Goal: Check status: Check status

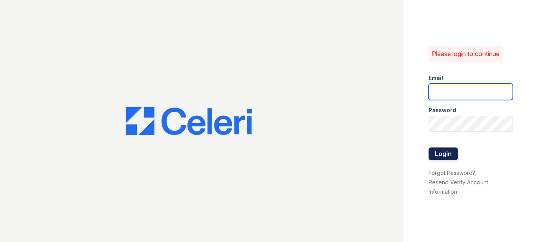
type input "prescottpark2@cafmanagement.com"
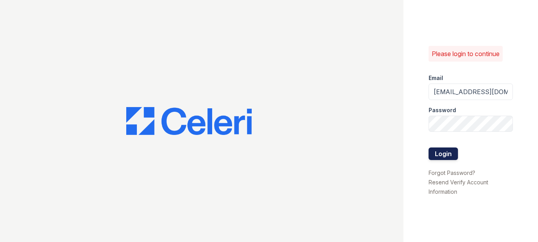
click at [442, 155] on button "Login" at bounding box center [443, 153] width 29 height 13
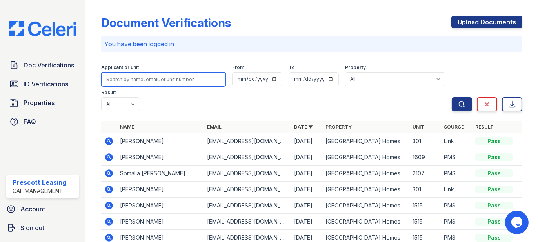
click at [161, 80] on input "search" at bounding box center [163, 79] width 125 height 14
type input "sanchez"
click at [452, 97] on button "Search" at bounding box center [462, 104] width 20 height 14
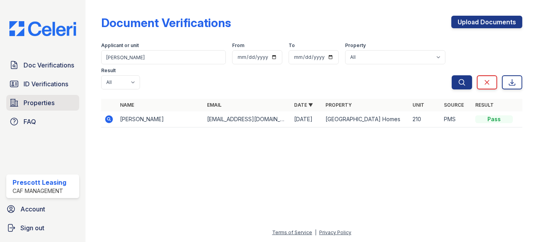
click at [43, 104] on span "Properties" at bounding box center [39, 102] width 31 height 9
click at [42, 102] on span "Properties" at bounding box center [39, 102] width 31 height 9
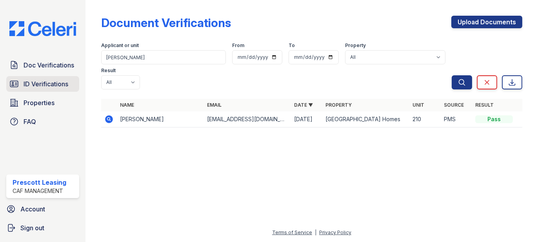
click at [51, 79] on span "ID Verifications" at bounding box center [46, 83] width 45 height 9
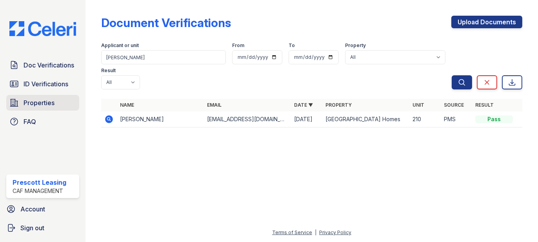
click at [46, 100] on span "Properties" at bounding box center [39, 102] width 31 height 9
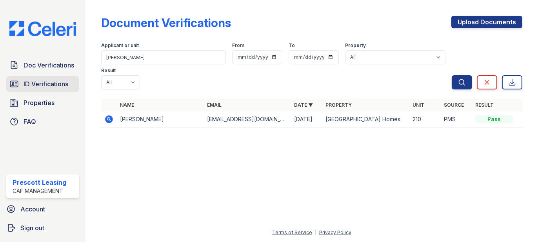
click at [47, 84] on span "ID Verifications" at bounding box center [46, 83] width 45 height 9
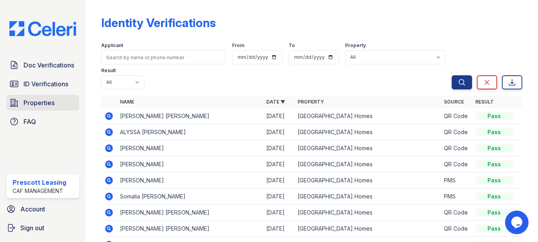
click at [44, 104] on span "Properties" at bounding box center [39, 102] width 31 height 9
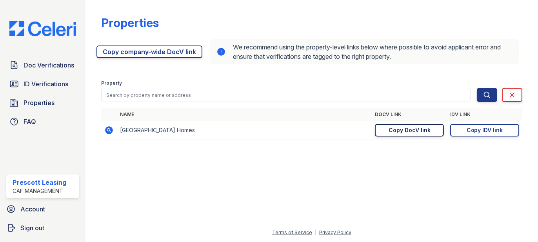
click at [398, 134] on link "Copy DocV link Copy link" at bounding box center [409, 130] width 69 height 13
click at [53, 69] on span "Doc Verifications" at bounding box center [49, 64] width 51 height 9
click at [49, 88] on span "ID Verifications" at bounding box center [46, 83] width 45 height 9
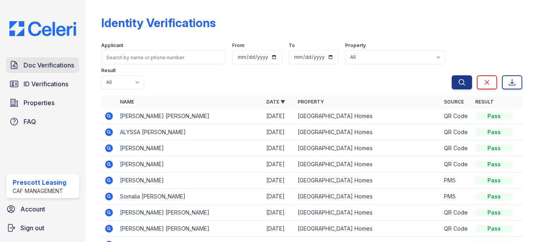
click at [51, 72] on link "Doc Verifications" at bounding box center [42, 65] width 73 height 16
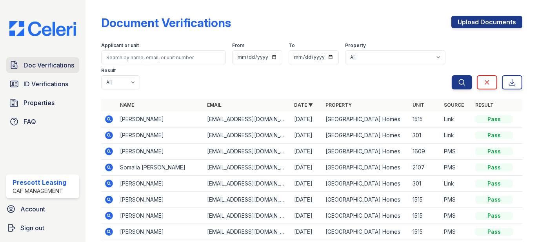
click at [52, 71] on link "Doc Verifications" at bounding box center [42, 65] width 73 height 16
click at [111, 119] on icon at bounding box center [109, 119] width 8 height 8
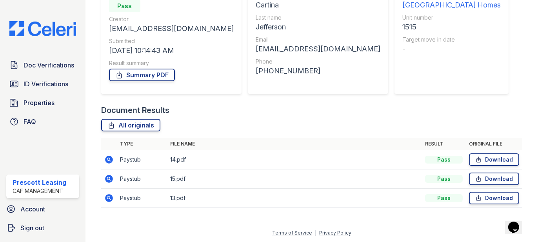
click at [109, 198] on icon at bounding box center [108, 197] width 9 height 9
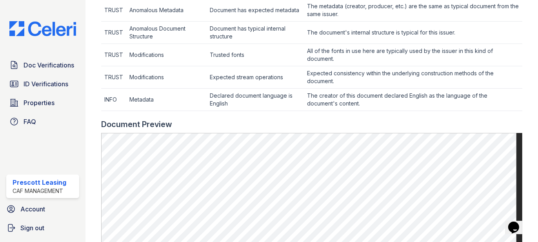
scroll to position [164, 0]
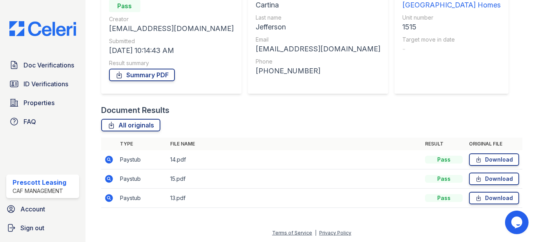
click at [111, 176] on icon at bounding box center [109, 179] width 8 height 8
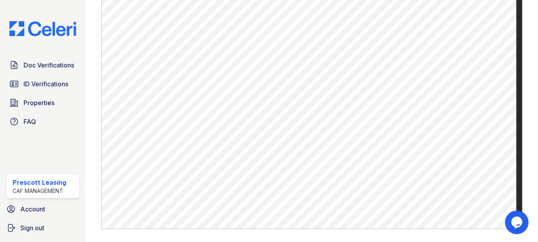
scroll to position [400, 0]
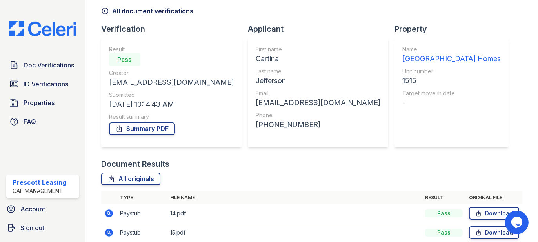
scroll to position [88, 0]
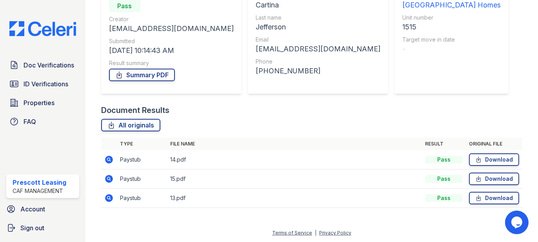
click at [108, 157] on icon at bounding box center [109, 160] width 8 height 8
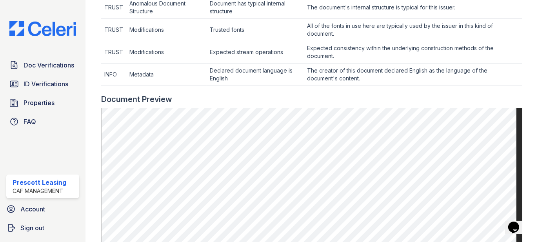
scroll to position [275, 0]
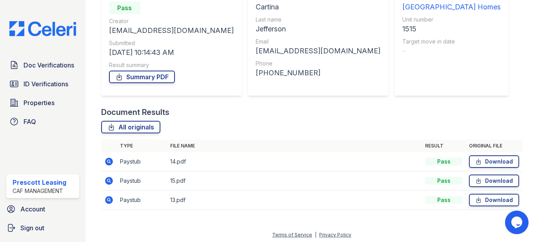
scroll to position [88, 0]
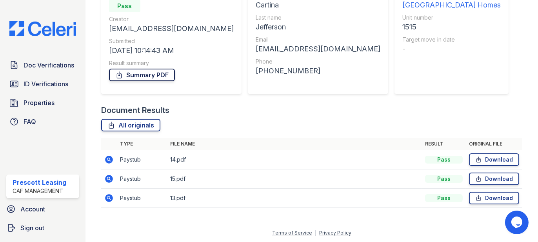
click at [153, 75] on link "Summary PDF" at bounding box center [142, 75] width 66 height 13
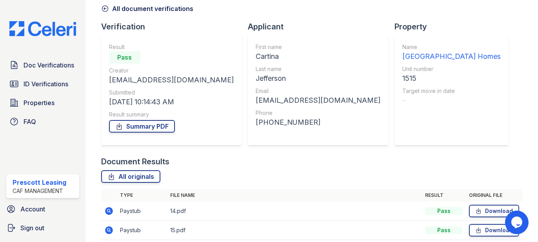
scroll to position [0, 0]
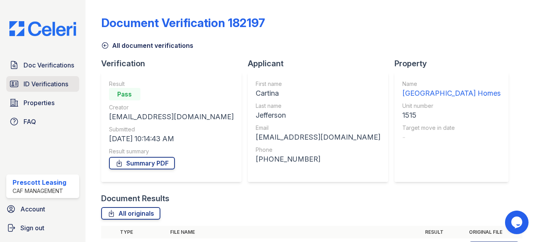
click at [30, 79] on span "ID Verifications" at bounding box center [46, 83] width 45 height 9
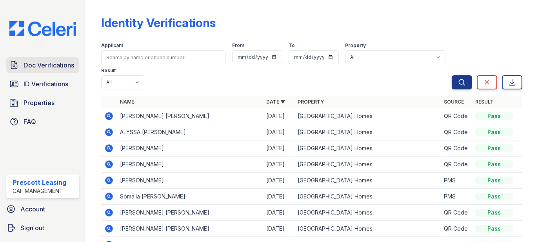
click at [39, 71] on link "Doc Verifications" at bounding box center [42, 65] width 73 height 16
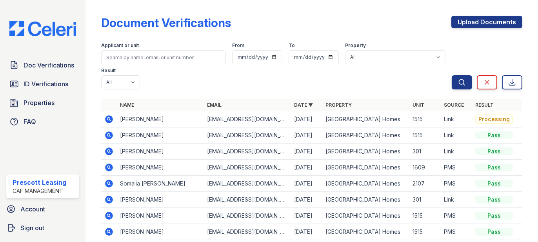
click at [107, 120] on icon at bounding box center [109, 119] width 8 height 8
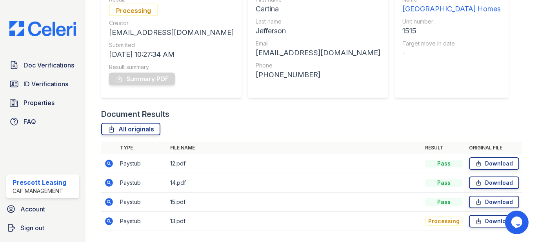
scroll to position [107, 0]
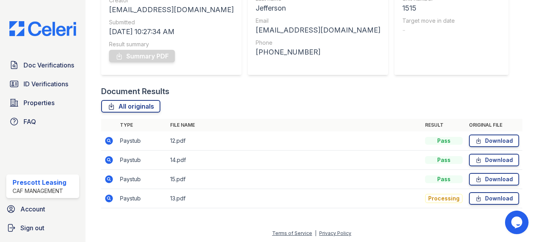
click at [111, 200] on icon at bounding box center [109, 199] width 8 height 8
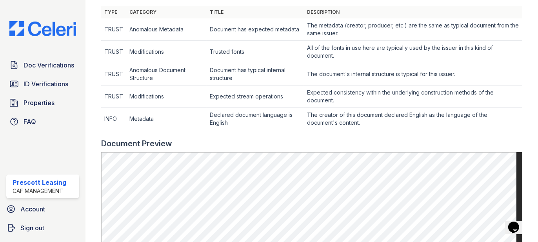
scroll to position [243, 0]
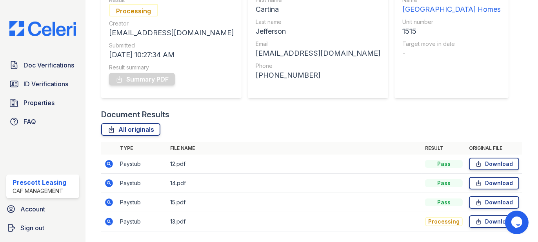
scroll to position [107, 0]
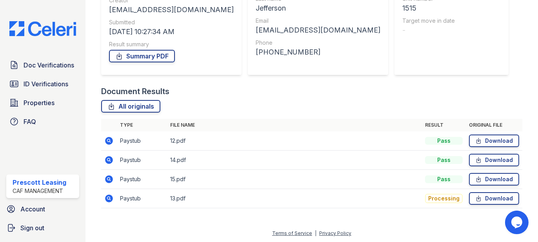
click at [111, 139] on icon at bounding box center [109, 141] width 8 height 8
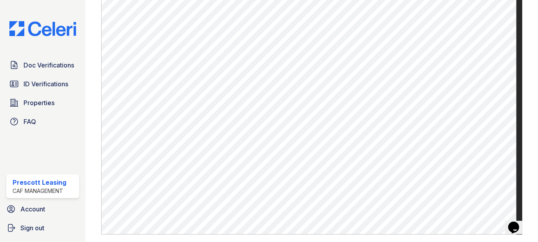
scroll to position [400, 0]
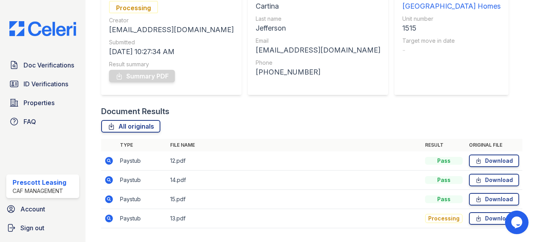
scroll to position [107, 0]
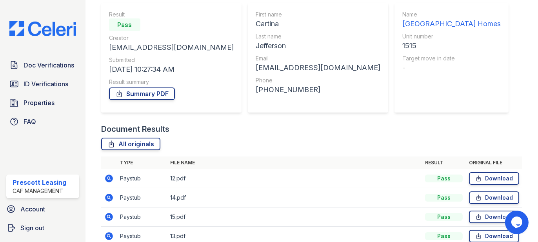
scroll to position [107, 0]
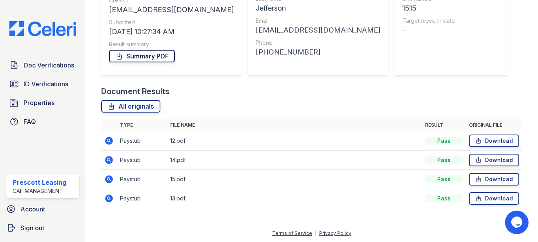
click at [138, 55] on link "Summary PDF" at bounding box center [142, 56] width 66 height 13
click at [55, 84] on span "ID Verifications" at bounding box center [46, 83] width 45 height 9
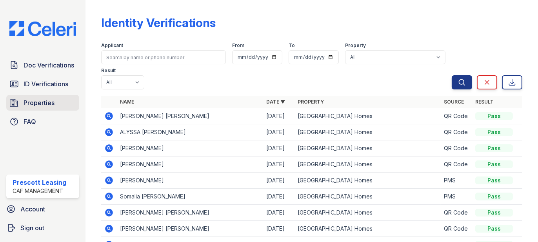
click at [25, 100] on span "Properties" at bounding box center [39, 102] width 31 height 9
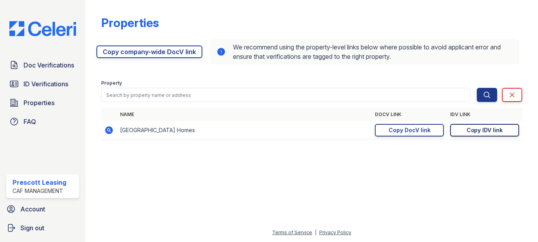
click at [493, 129] on div "Copy IDV link" at bounding box center [485, 130] width 36 height 8
click at [36, 82] on span "ID Verifications" at bounding box center [46, 83] width 45 height 9
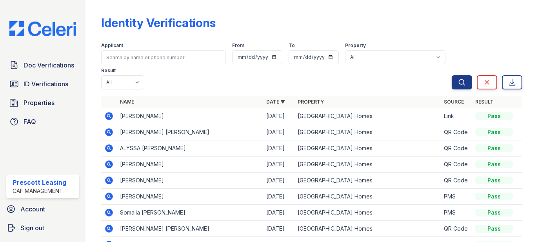
click at [112, 113] on icon at bounding box center [108, 115] width 9 height 9
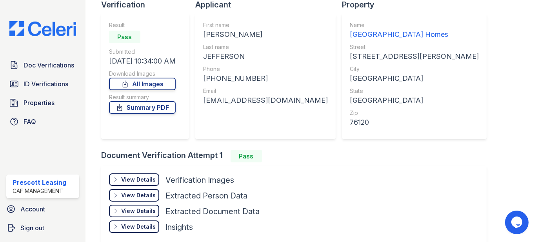
scroll to position [96, 0]
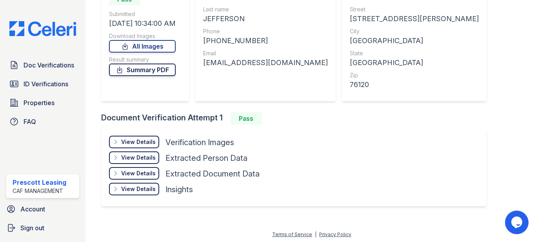
click at [157, 73] on link "Summary PDF" at bounding box center [142, 70] width 67 height 13
